Goal: Task Accomplishment & Management: Complete application form

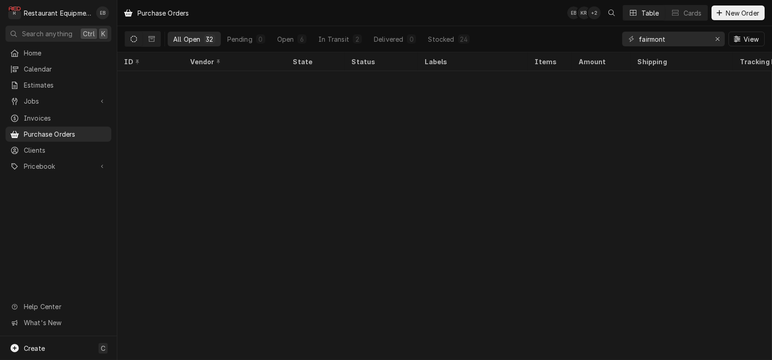
scroll to position [424, 0]
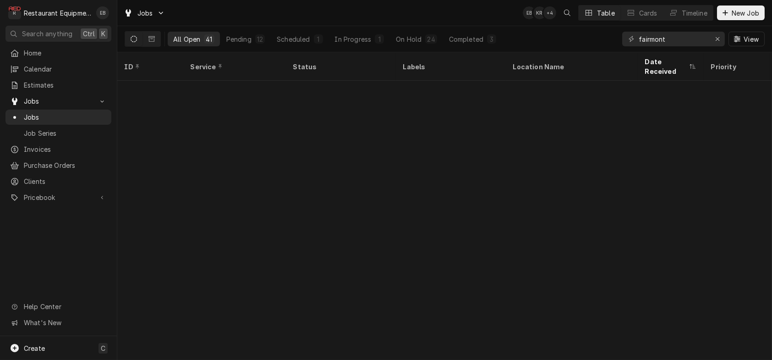
scroll to position [629, 0]
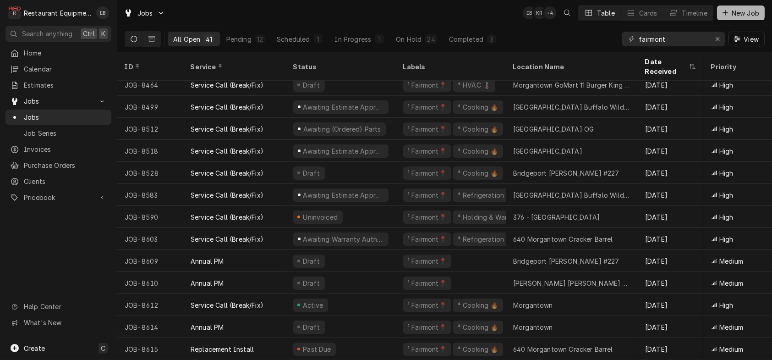
click at [741, 11] on span "New Job" at bounding box center [745, 13] width 31 height 10
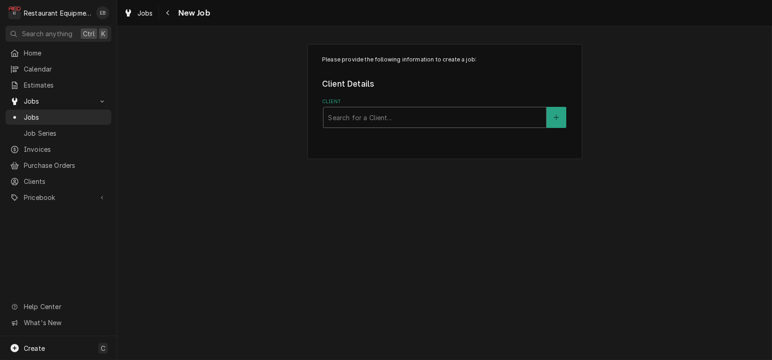
click at [368, 126] on div "Client" at bounding box center [435, 117] width 214 height 16
type input "cracker"
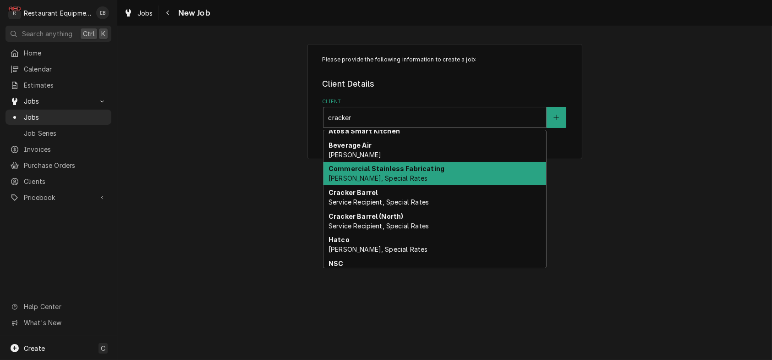
scroll to position [30, 0]
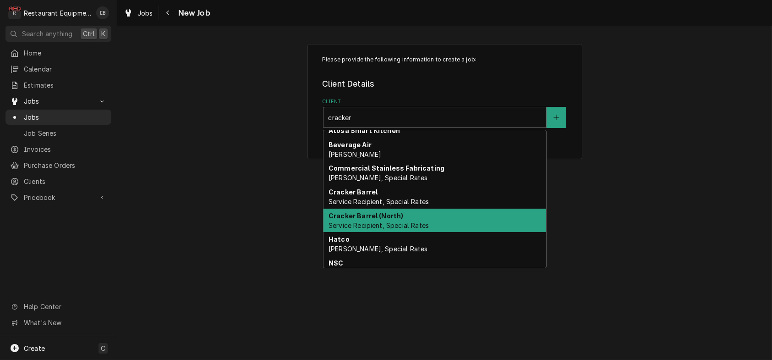
click at [405, 232] on div "Cracker Barrel (North) Service Recipient, Special Rates" at bounding box center [434, 220] width 223 height 24
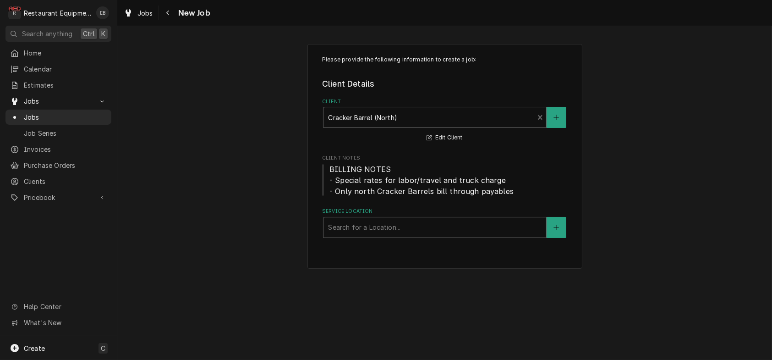
drag, startPoint x: 399, startPoint y: 250, endPoint x: 404, endPoint y: 253, distance: 6.2
click at [399, 236] on div "Service Location" at bounding box center [435, 227] width 214 height 16
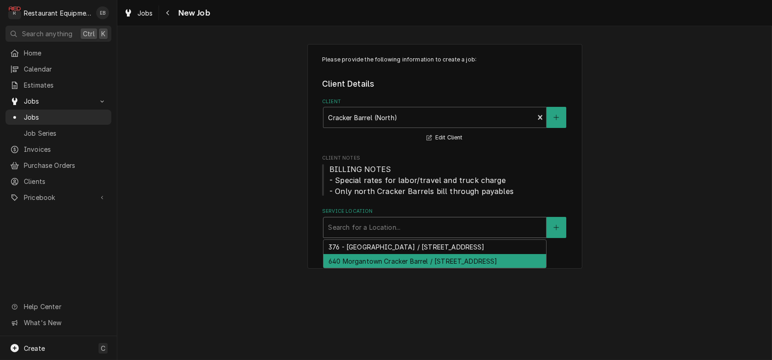
click at [400, 268] on div "640 Morgantown Cracker Barrel / 2000 University Town Centre Dr, Morgantown, WV …" at bounding box center [434, 261] width 223 height 14
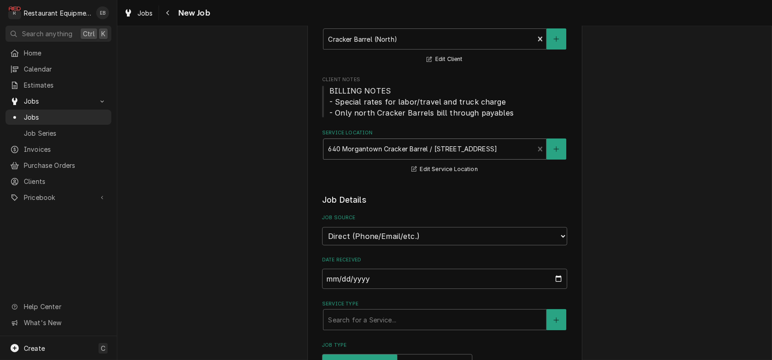
scroll to position [153, 0]
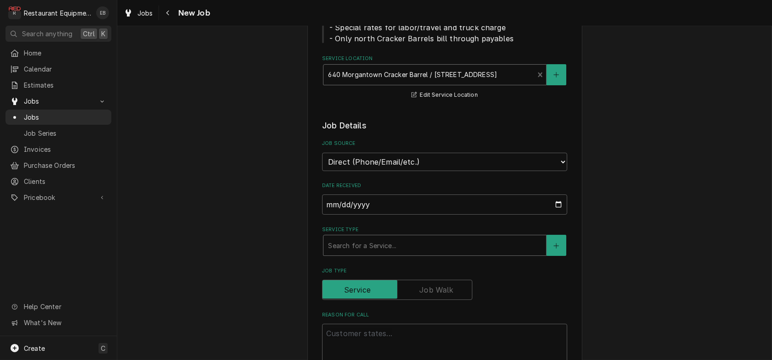
click at [384, 253] on div "Service Type" at bounding box center [435, 245] width 214 height 16
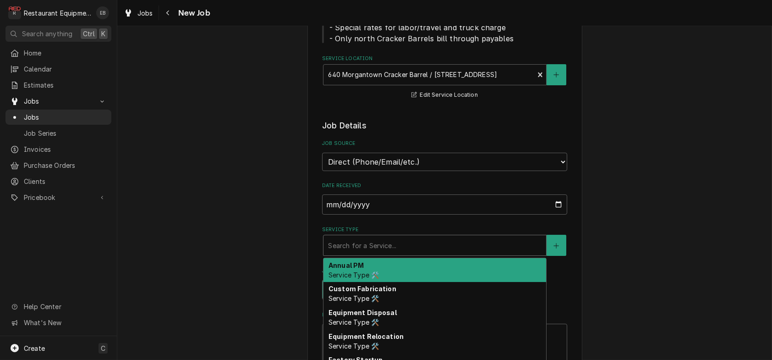
type textarea "x"
type input "b"
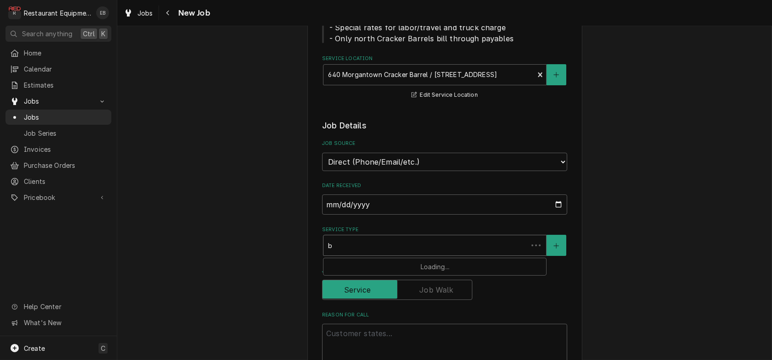
type textarea "x"
type input "br"
type textarea "x"
type input "bre"
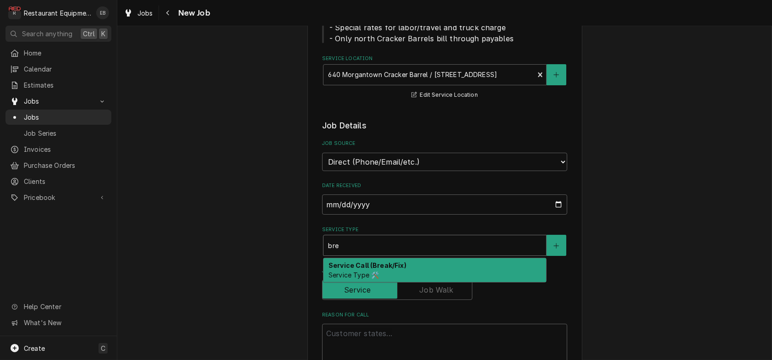
click at [371, 269] on strong "Service Call (Break/Fix)" at bounding box center [368, 265] width 78 height 8
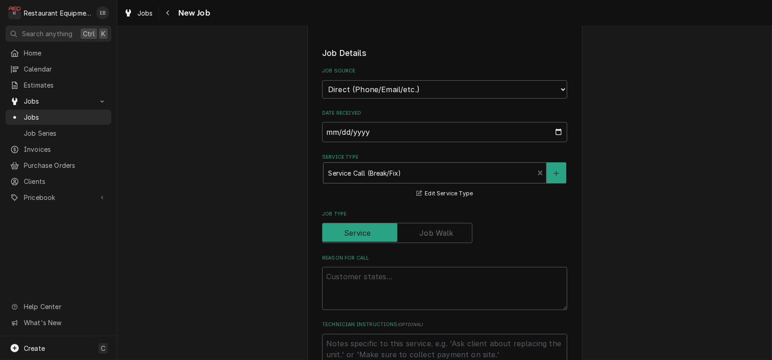
scroll to position [305, 0]
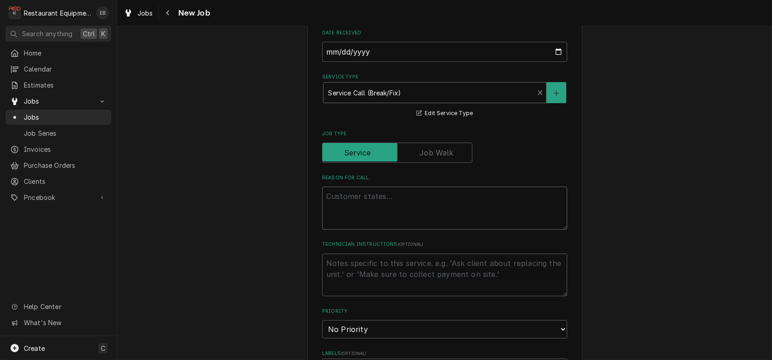
click at [370, 230] on textarea "Reason For Call" at bounding box center [444, 207] width 245 height 43
type textarea "x"
type textarea "T"
type textarea "x"
type textarea "TN"
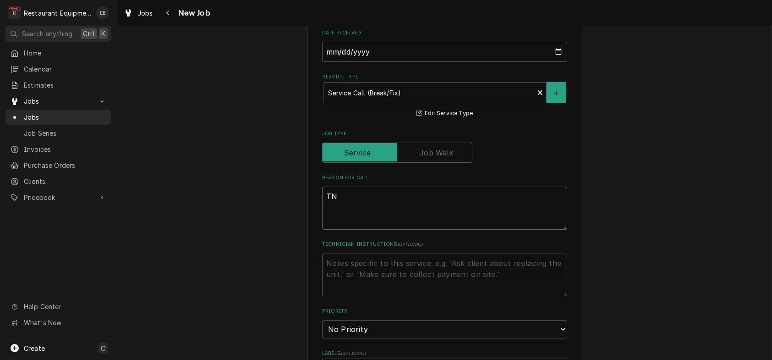
type textarea "x"
type textarea "TN#"
type textarea "x"
type textarea "TN#"
type textarea "x"
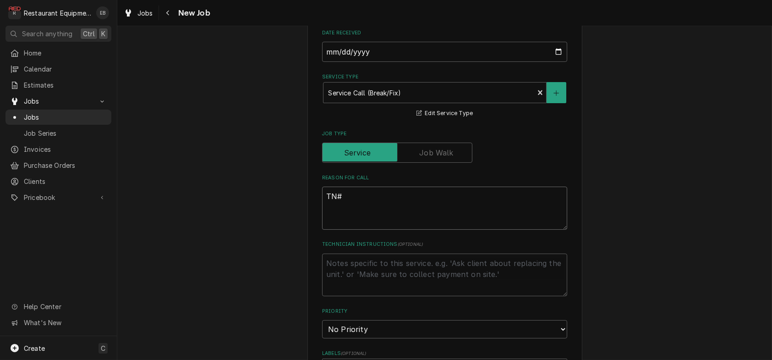
type textarea "TN# 3"
type textarea "x"
type textarea "TN# 32"
type textarea "x"
type textarea "TN# 323"
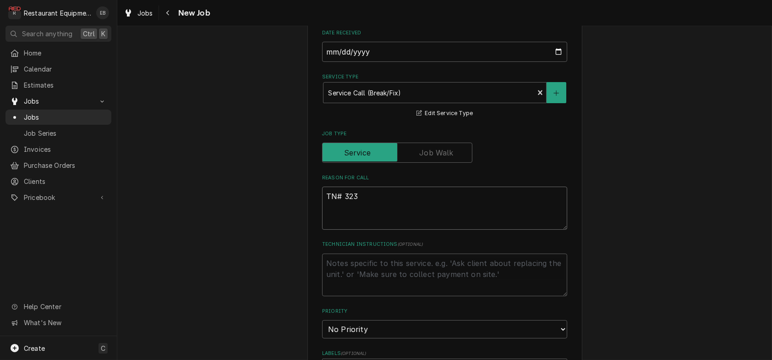
type textarea "x"
type textarea "TN# 3232"
type textarea "x"
type textarea "TN# 32320"
type textarea "x"
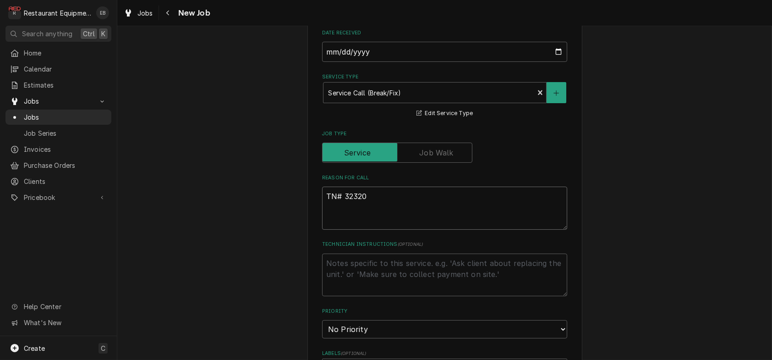
type textarea "TN# 323206"
type textarea "x"
type textarea "TN# 3232062"
type textarea "x"
type textarea "TN# 32320623"
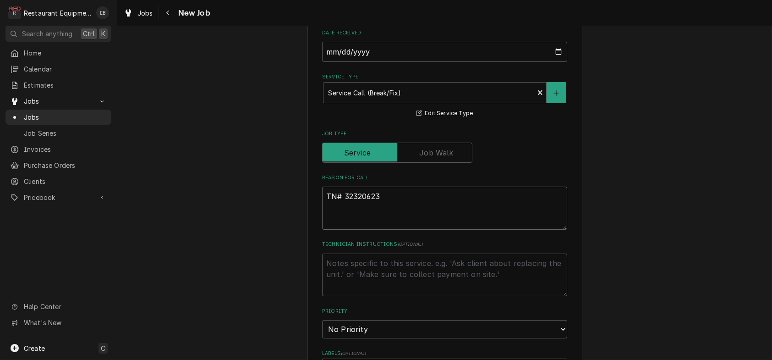
type textarea "x"
type textarea "TN# 323206233"
type textarea "x"
drag, startPoint x: 346, startPoint y: 253, endPoint x: 381, endPoint y: 254, distance: 34.4
click at [381, 230] on textarea "TN# 323206233" at bounding box center [444, 207] width 245 height 43
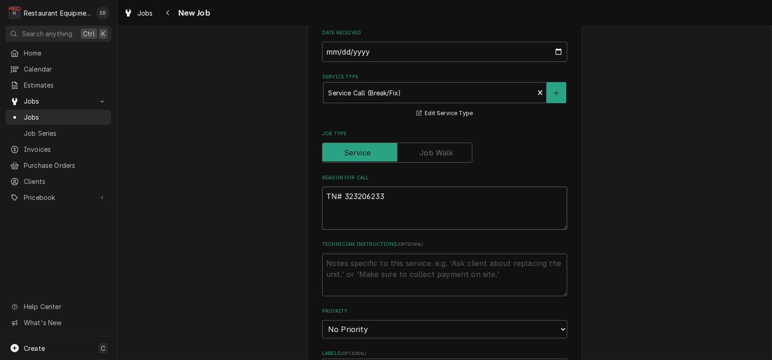
type textarea "TN# 323206233"
click at [400, 230] on textarea "TN# 323206233" at bounding box center [444, 207] width 245 height 43
type textarea "x"
type textarea "TN# 323206233"
type textarea "x"
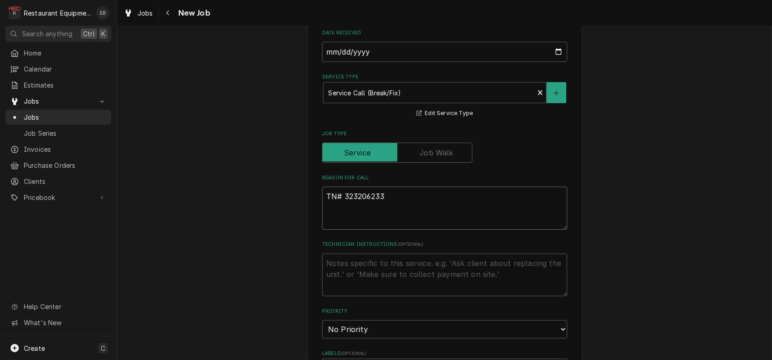
type textarea "TN# 323206233"
paste textarea "KITCHEN / KITCHEN EQUIPMENT / REACH IN PREP FRIDGE - 1 OR 2 DOOR / NO POWER - O…"
type textarea "x"
type textarea "TN# 323206233 KITCHEN / KITCHEN EQUIPMENT / REACH IN PREP FRIDGE - 1 OR 2 DOOR …"
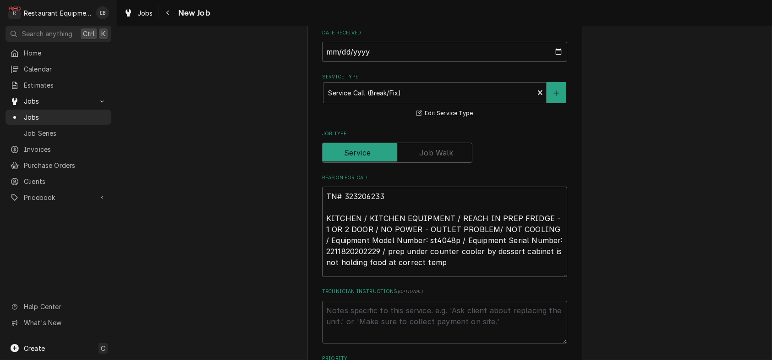
type textarea "x"
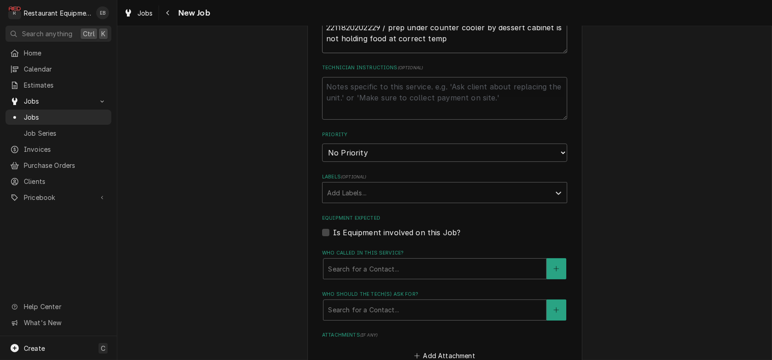
scroll to position [550, 0]
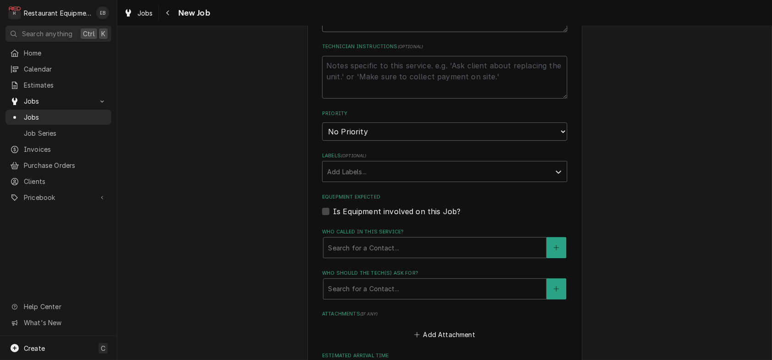
type textarea "TN# 323206233 KITCHEN / KITCHEN EQUIPMENT / REACH IN PREP FRIDGE - 1 OR 2 DOOR …"
click at [559, 141] on select "No Priority Urgent High Medium Low" at bounding box center [444, 131] width 245 height 18
select select "3"
click at [322, 141] on select "No Priority Urgent High Medium Low" at bounding box center [444, 131] width 245 height 18
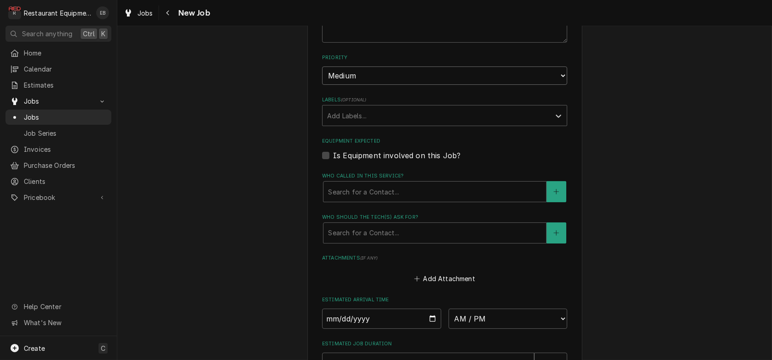
scroll to position [611, 0]
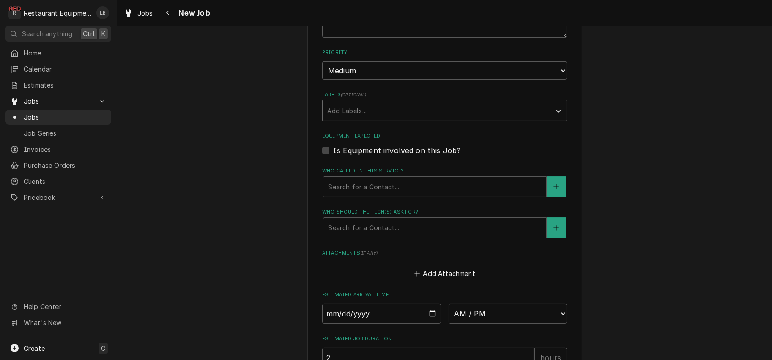
click at [417, 119] on div "Labels" at bounding box center [436, 110] width 219 height 16
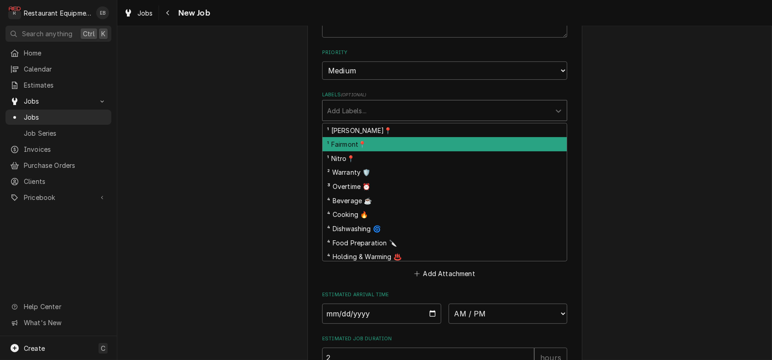
click at [389, 151] on div "¹ Fairmont📍" at bounding box center [445, 144] width 244 height 14
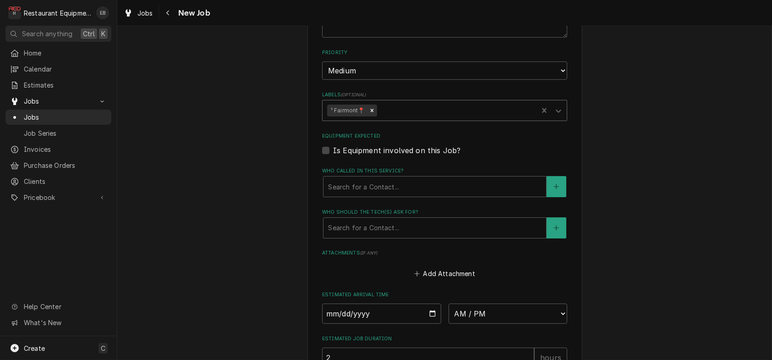
drag, startPoint x: 408, startPoint y: 178, endPoint x: 409, endPoint y: 190, distance: 12.4
click at [408, 119] on div "Labels" at bounding box center [455, 110] width 155 height 16
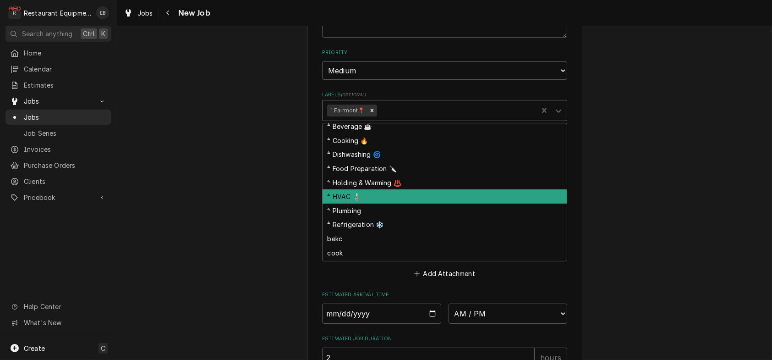
scroll to position [61, 0]
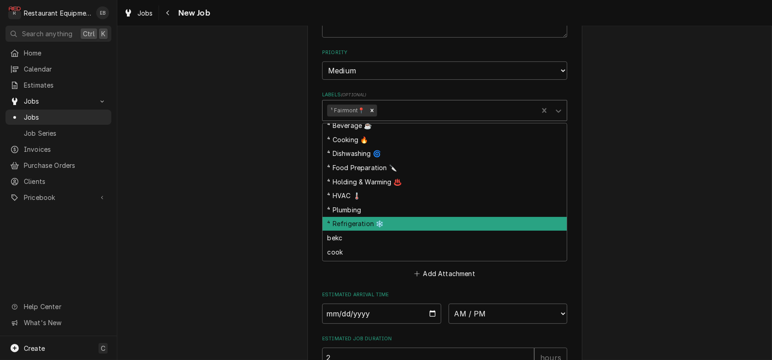
click at [376, 231] on div "⁴ Refrigeration ❄️" at bounding box center [445, 224] width 244 height 14
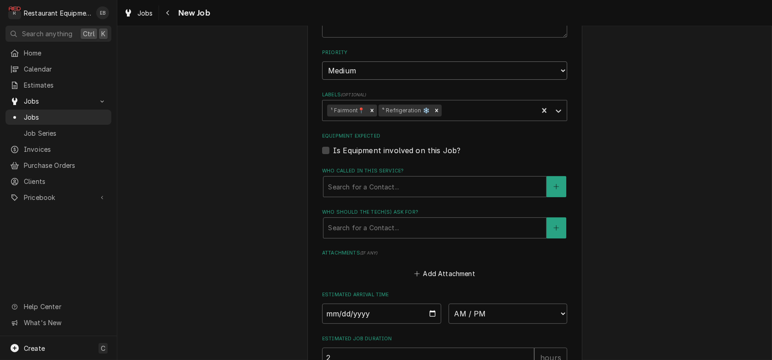
drag, startPoint x: 375, startPoint y: 133, endPoint x: 376, endPoint y: 139, distance: 5.7
click at [375, 80] on select "No Priority Urgent High Medium Low" at bounding box center [444, 70] width 245 height 18
click at [383, 80] on select "No Priority Urgent High Medium Low" at bounding box center [444, 70] width 245 height 18
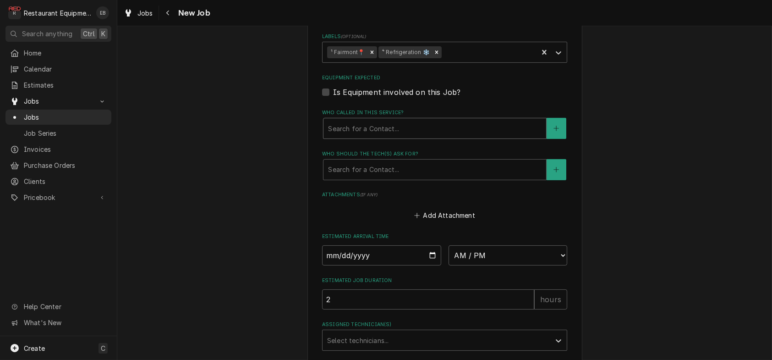
scroll to position [672, 0]
click at [409, 134] on div "Who called in this service?" at bounding box center [435, 125] width 214 height 16
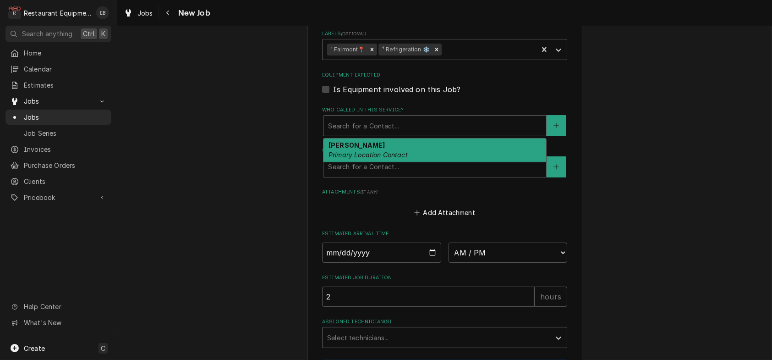
click at [384, 159] on em "Primary Location Contact" at bounding box center [368, 155] width 79 height 8
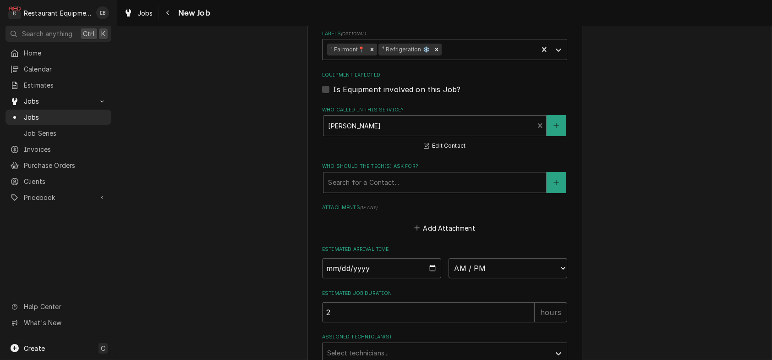
click at [379, 191] on div "Who should the tech(s) ask for?" at bounding box center [435, 182] width 214 height 16
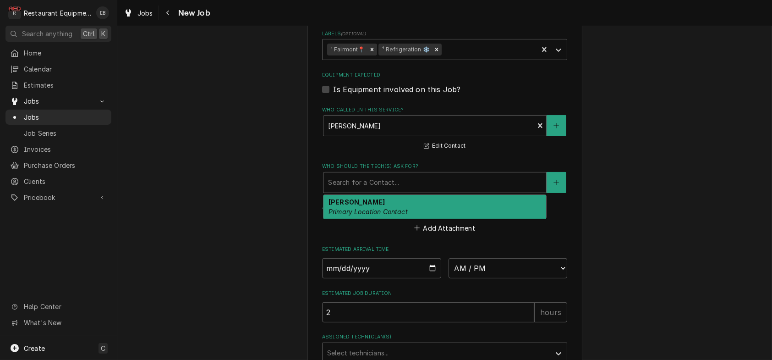
click at [374, 219] on div "Dan Lunger Primary Location Contact" at bounding box center [434, 207] width 223 height 24
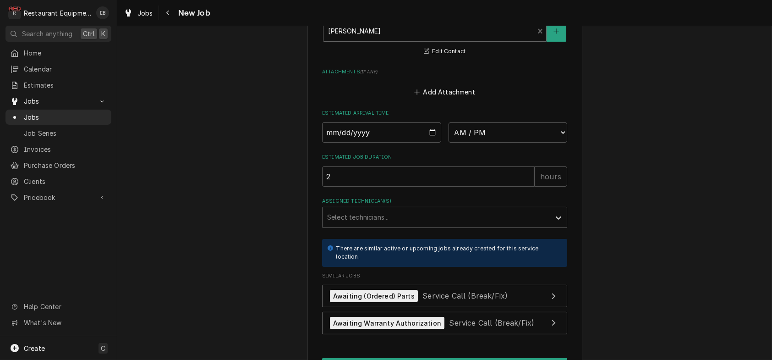
scroll to position [825, 0]
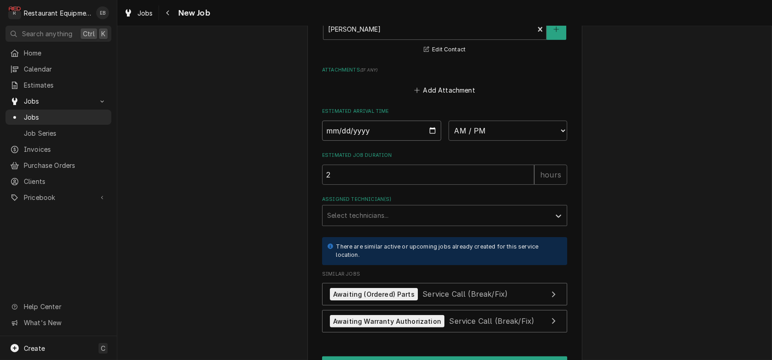
drag, startPoint x: 431, startPoint y: 229, endPoint x: 428, endPoint y: 241, distance: 13.1
click at [431, 141] on input "Date" at bounding box center [381, 131] width 119 height 20
type textarea "x"
type input "2025-08-20"
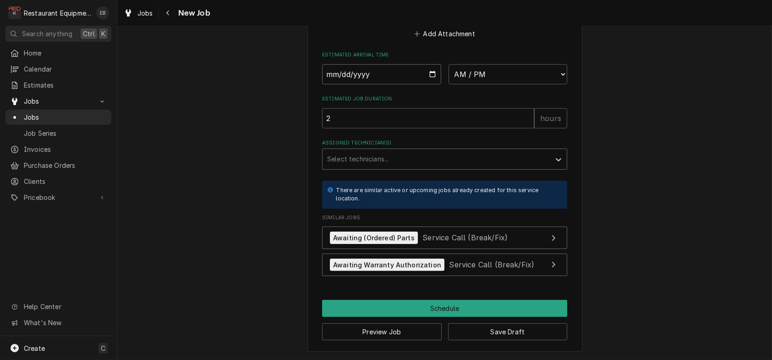
scroll to position [886, 0]
click at [447, 167] on div "Assigned Technician(s)" at bounding box center [436, 159] width 219 height 16
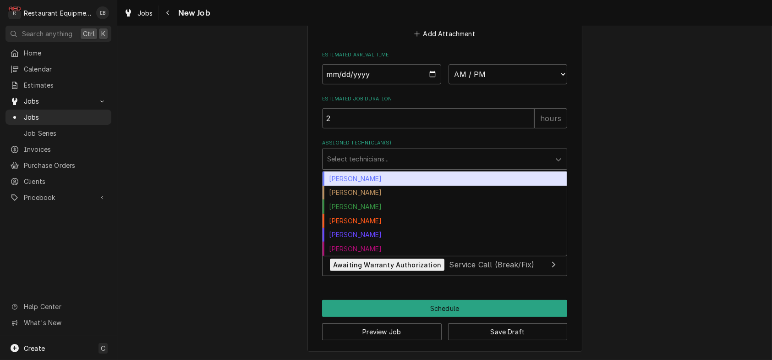
click at [355, 186] on div "Bryan Sanders" at bounding box center [445, 178] width 244 height 14
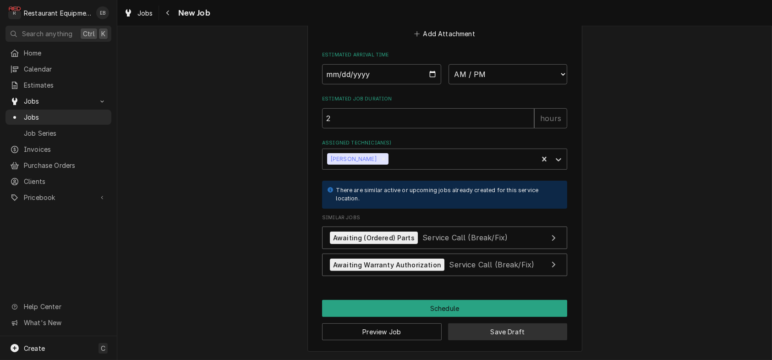
click at [505, 332] on button "Save Draft" at bounding box center [508, 331] width 120 height 17
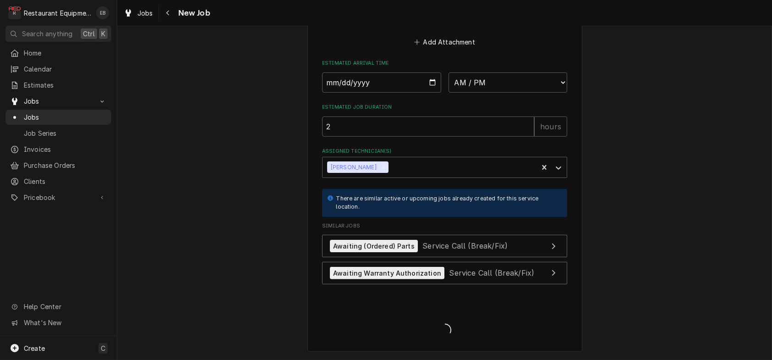
type textarea "x"
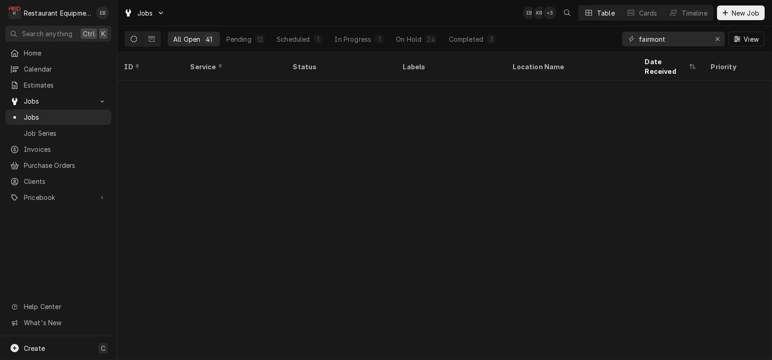
scroll to position [629, 0]
